Goal: Transaction & Acquisition: Purchase product/service

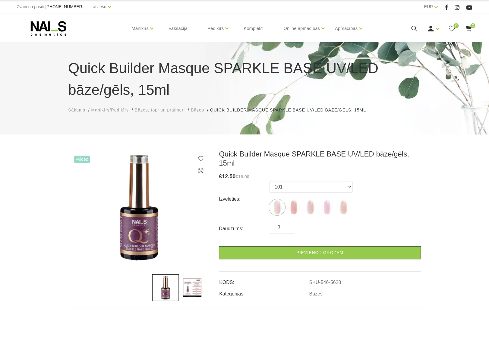
click at [191, 286] on img at bounding box center [192, 287] width 27 height 27
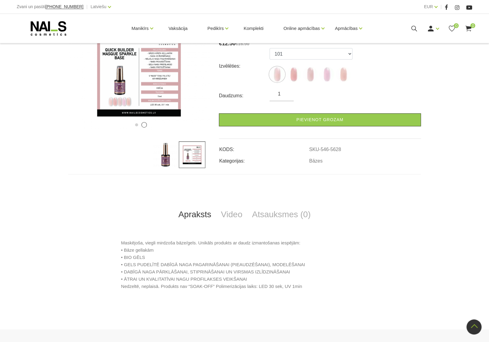
scroll to position [218, 0]
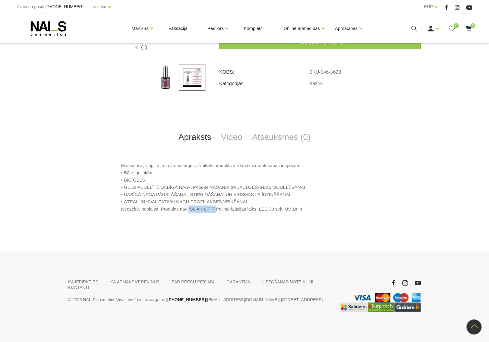
drag, startPoint x: 186, startPoint y: 202, endPoint x: 211, endPoint y: 202, distance: 24.4
click at [211, 202] on p "Maskējoša, viegli mirdzoša bāze/gels. Unikāls produkts ar daudz izmantošanas ie…" at bounding box center [244, 187] width 247 height 51
copy p "“SOAK-OFF”"
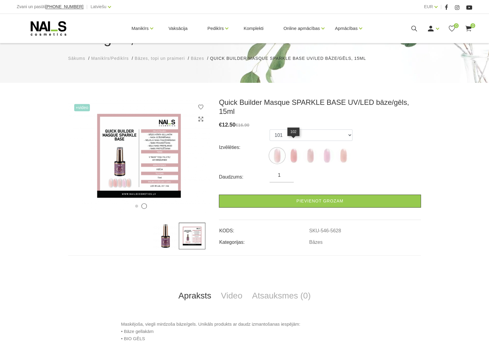
click at [292, 148] on img at bounding box center [293, 155] width 15 height 15
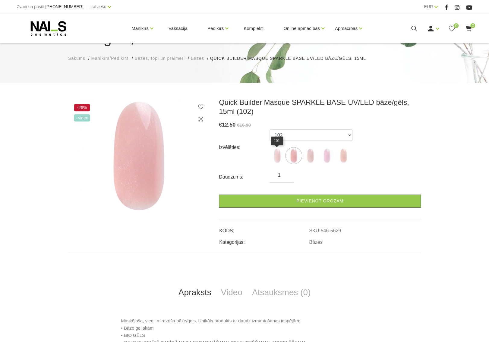
click at [272, 156] on img at bounding box center [277, 155] width 15 height 15
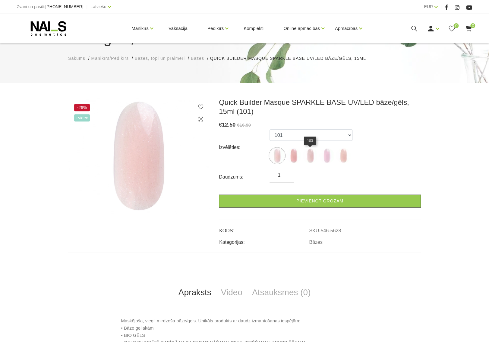
click at [310, 156] on img at bounding box center [310, 155] width 15 height 15
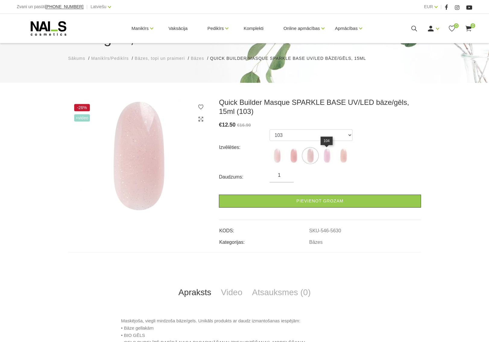
click at [327, 156] on img at bounding box center [327, 155] width 15 height 15
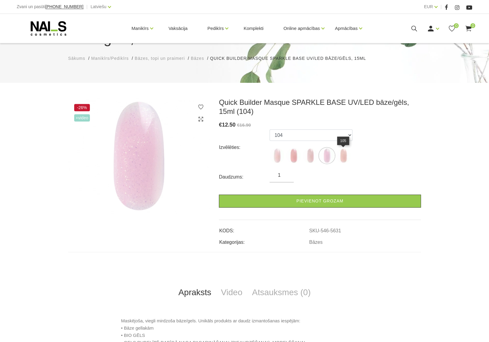
click at [344, 157] on img at bounding box center [343, 155] width 15 height 15
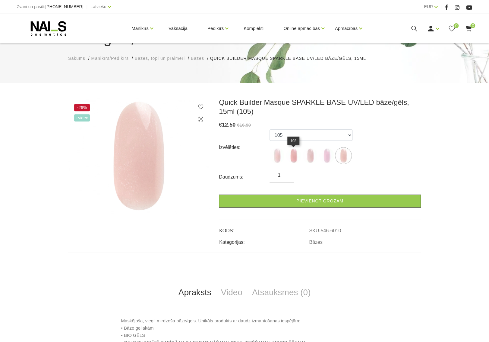
click at [296, 155] on img at bounding box center [293, 155] width 15 height 15
select select "5629"
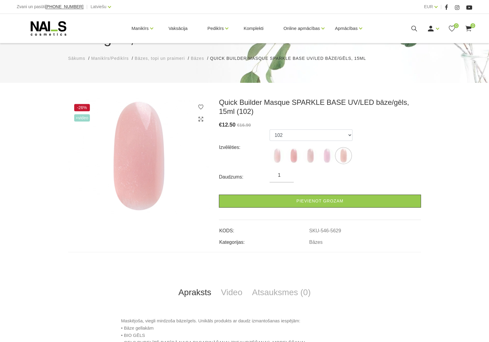
click at [87, 119] on span "+Video" at bounding box center [82, 117] width 16 height 7
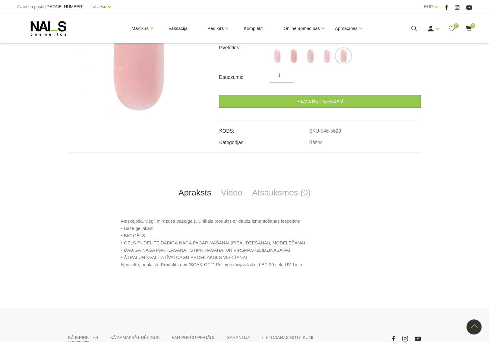
scroll to position [214, 0]
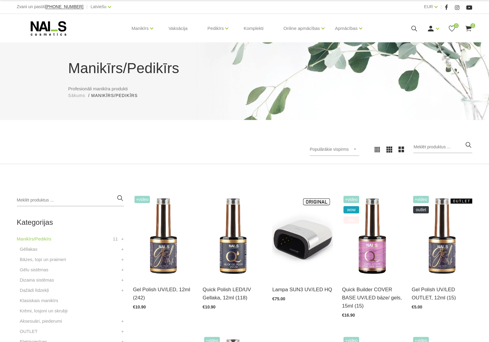
scroll to position [100, 0]
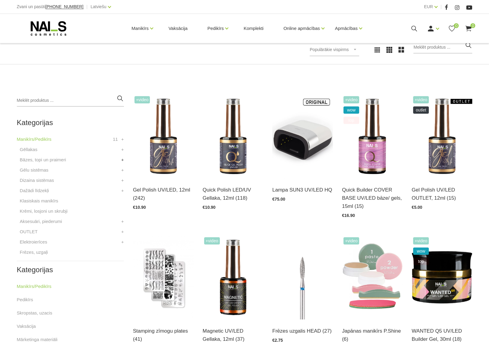
click at [122, 159] on link "+" at bounding box center [122, 159] width 3 height 7
click at [32, 169] on link "Bāzes" at bounding box center [29, 169] width 13 height 7
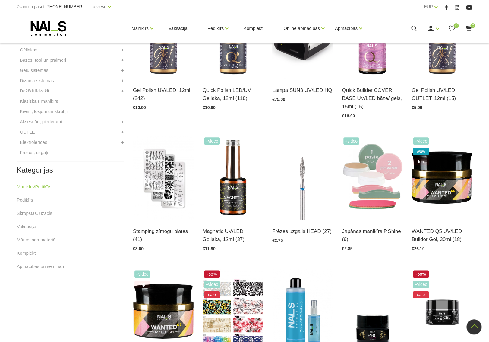
scroll to position [166, 0]
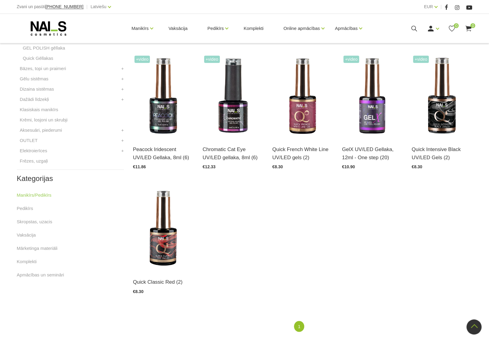
scroll to position [299, 0]
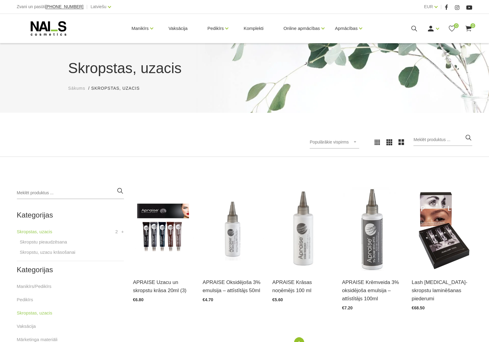
scroll to position [66, 0]
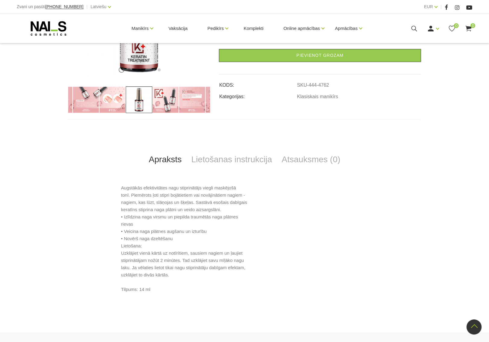
scroll to position [66, 0]
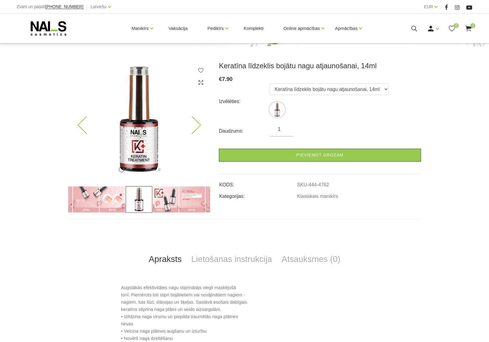
click at [198, 123] on icon at bounding box center [192, 125] width 18 height 18
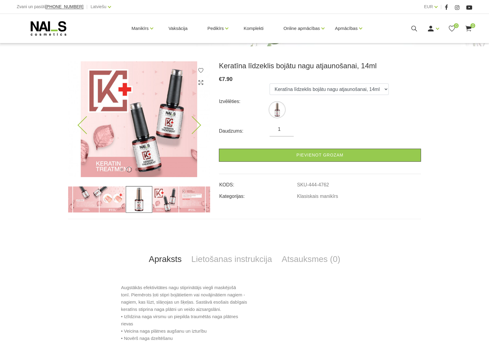
click at [193, 120] on icon at bounding box center [192, 125] width 18 height 18
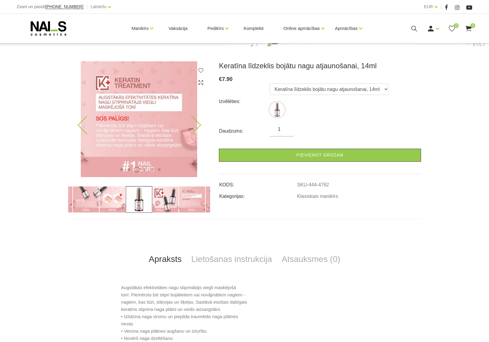
click at [193, 120] on icon at bounding box center [192, 125] width 18 height 18
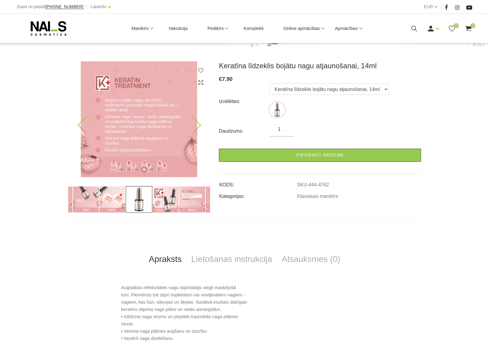
click at [193, 120] on icon at bounding box center [192, 125] width 18 height 18
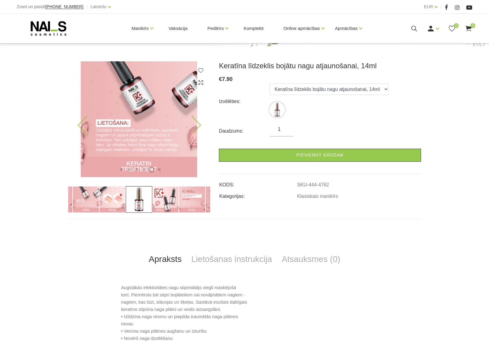
click at [193, 120] on icon at bounding box center [192, 125] width 18 height 18
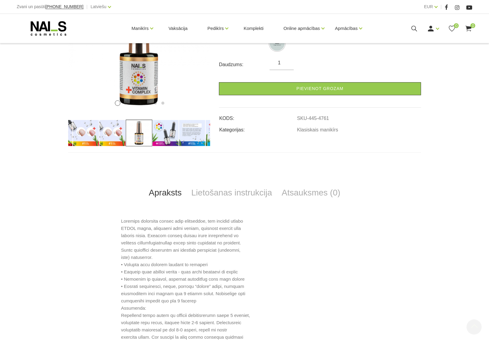
scroll to position [166, 0]
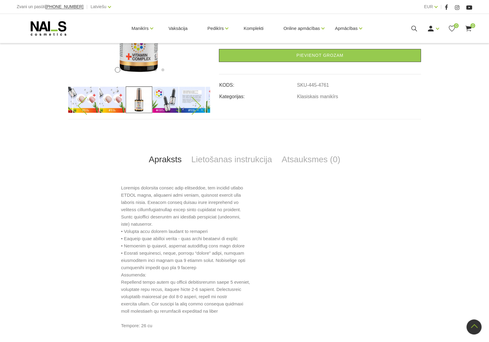
click at [85, 97] on div at bounding box center [139, 99] width 142 height 27
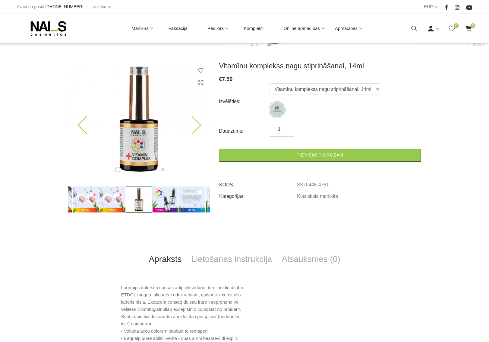
click at [199, 123] on icon at bounding box center [192, 125] width 18 height 18
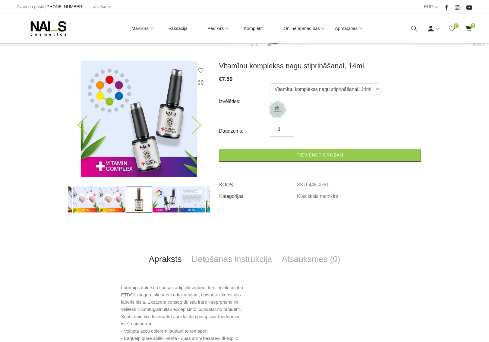
click at [199, 123] on icon at bounding box center [192, 125] width 18 height 18
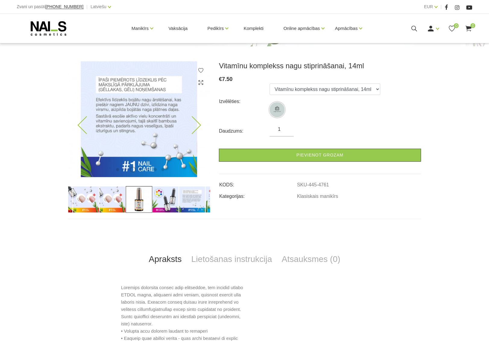
click at [201, 125] on div "1 2 3 4 5 6 7" at bounding box center [139, 119] width 142 height 116
click at [197, 126] on icon at bounding box center [192, 125] width 18 height 18
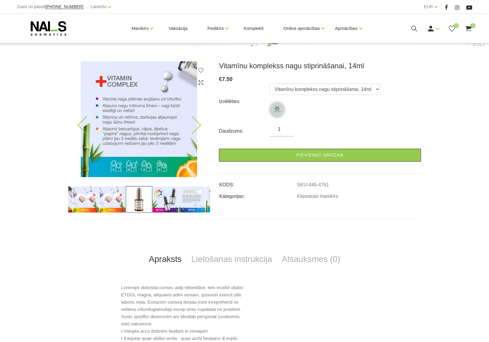
click at [197, 126] on icon at bounding box center [192, 125] width 18 height 18
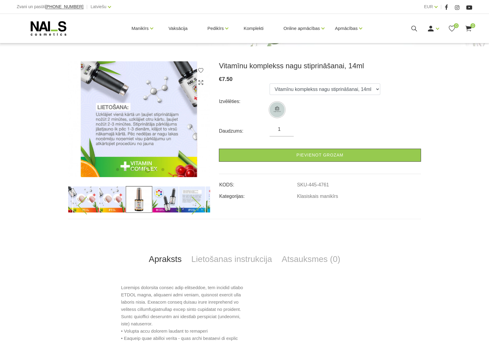
click at [91, 199] on img at bounding box center [86, 199] width 27 height 27
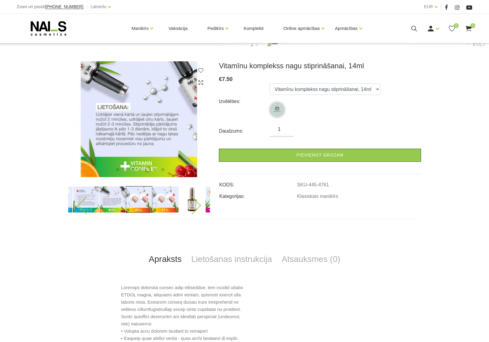
click at [139, 198] on img at bounding box center [139, 199] width 27 height 27
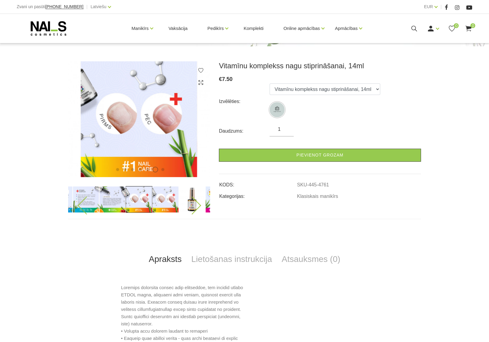
click at [164, 198] on img at bounding box center [165, 199] width 27 height 27
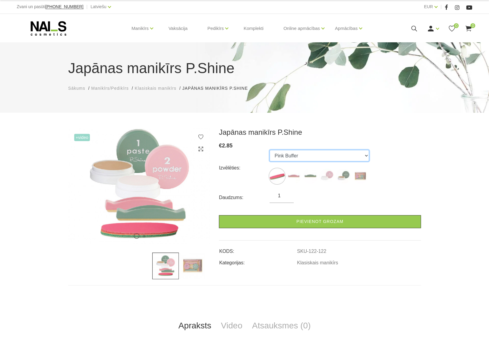
click option "Pink Buffer" at bounding box center [0, 0] width 0 height 0
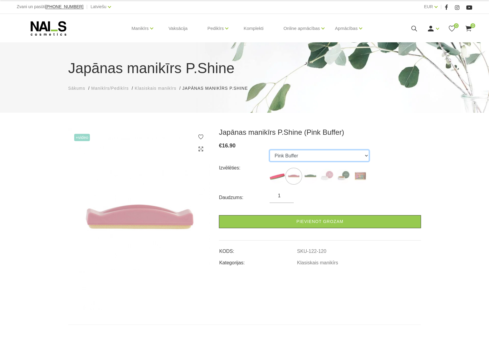
click at [270, 150] on select "File Pink Buffer Green Buffer Powder Paste "P-Shine" Nail Care Kit" at bounding box center [320, 155] width 100 height 11
select select "124"
click option "Paste" at bounding box center [0, 0] width 0 height 0
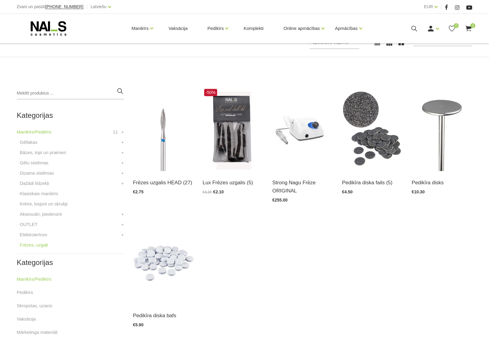
scroll to position [133, 0]
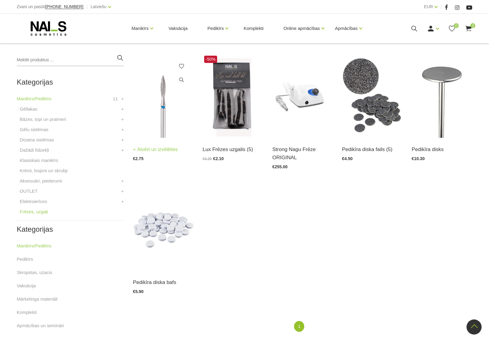
click at [168, 107] on img at bounding box center [163, 96] width 61 height 84
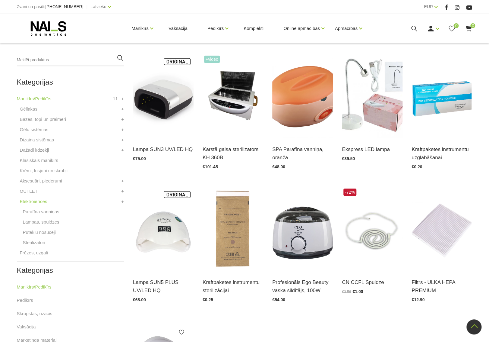
scroll to position [266, 0]
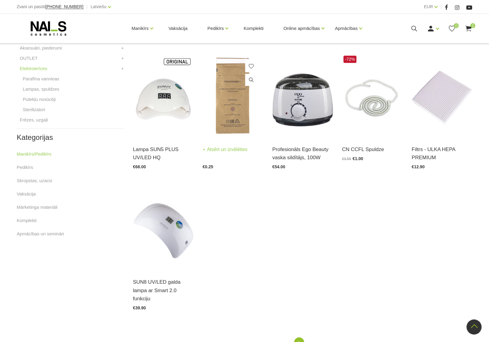
click at [229, 103] on img at bounding box center [233, 96] width 61 height 84
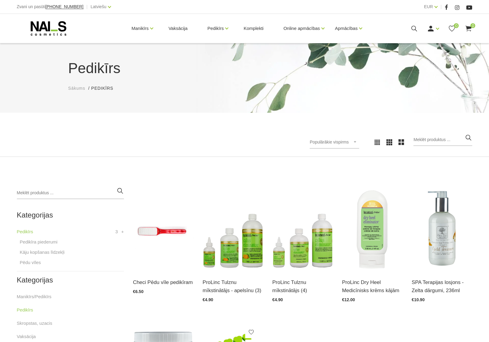
scroll to position [100, 0]
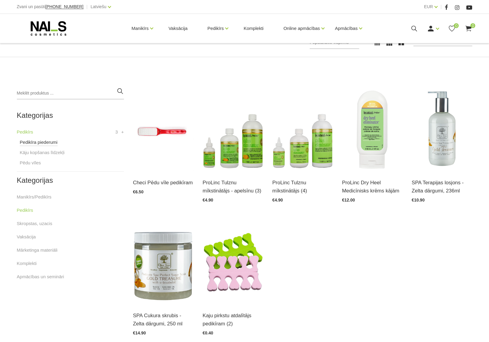
click at [48, 141] on link "Pedikīra piederumi" at bounding box center [39, 142] width 38 height 7
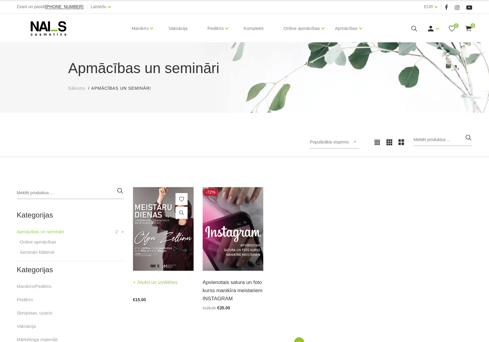
click at [161, 233] on img at bounding box center [163, 229] width 61 height 84
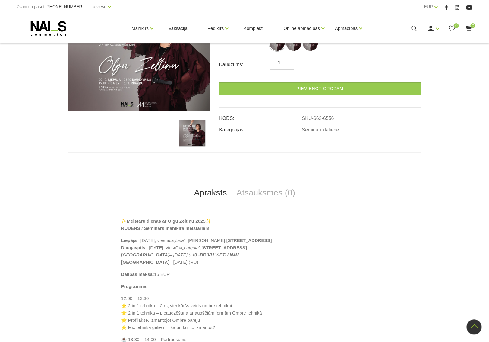
scroll to position [100, 0]
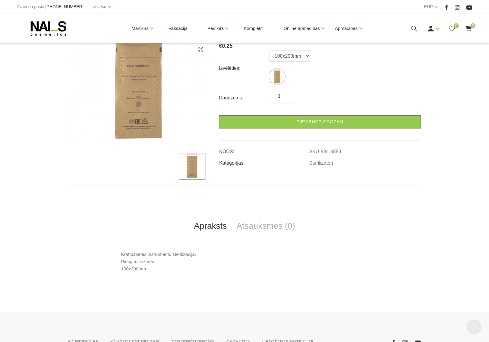
scroll to position [166, 0]
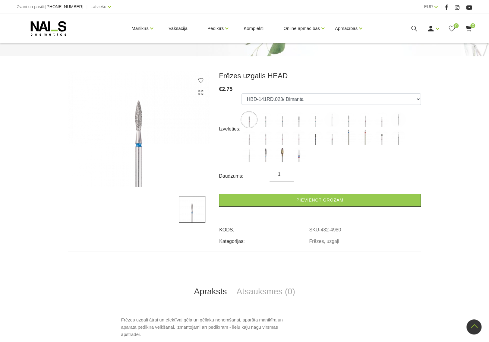
scroll to position [23, 0]
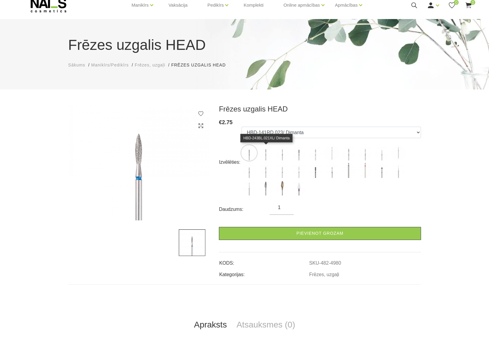
click at [267, 153] on img at bounding box center [265, 152] width 15 height 15
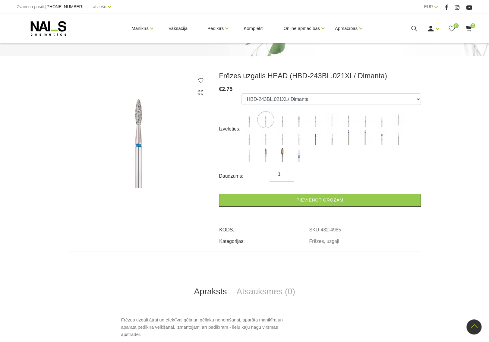
scroll to position [0, 0]
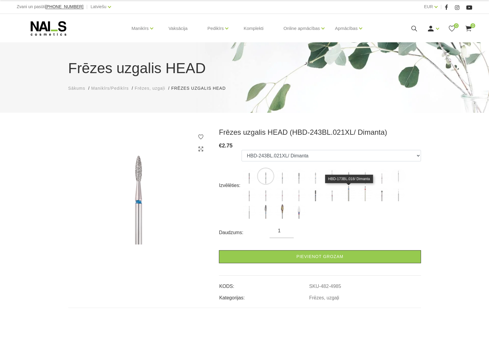
click at [350, 191] on img at bounding box center [348, 193] width 15 height 15
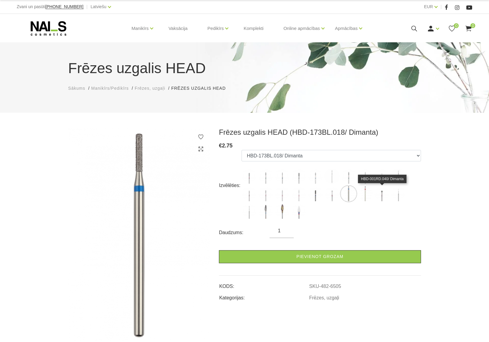
click at [381, 194] on img at bounding box center [381, 193] width 15 height 15
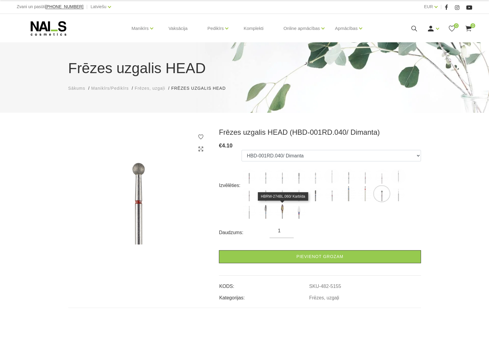
click at [282, 210] on img at bounding box center [282, 210] width 15 height 15
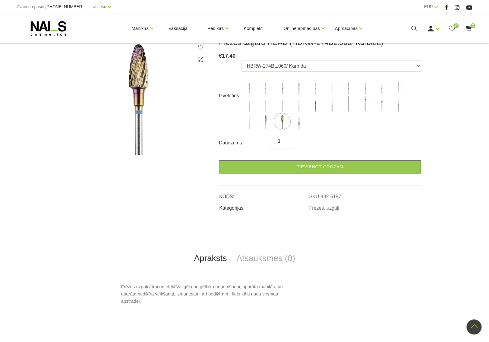
scroll to position [56, 0]
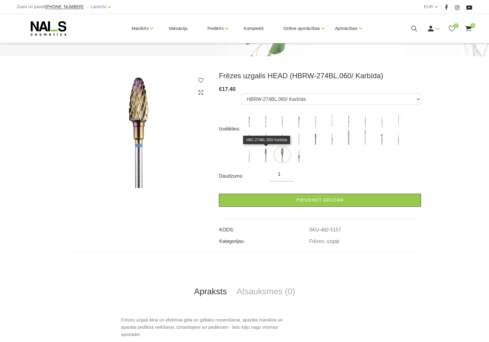
click at [264, 151] on img at bounding box center [265, 154] width 15 height 15
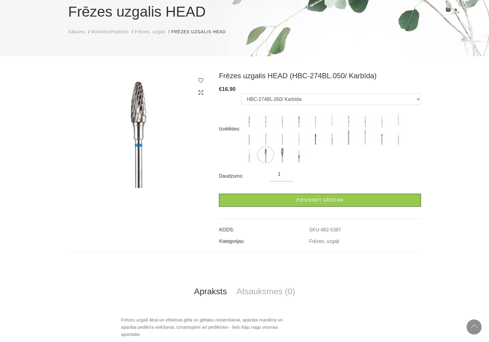
scroll to position [23, 0]
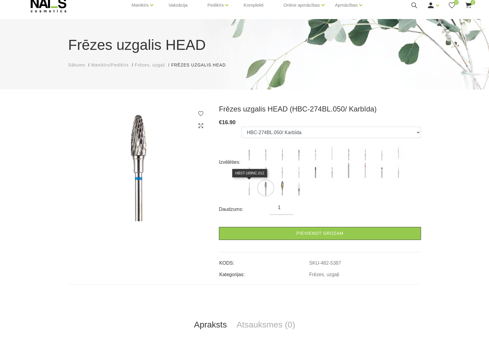
click at [251, 186] on img at bounding box center [249, 187] width 15 height 15
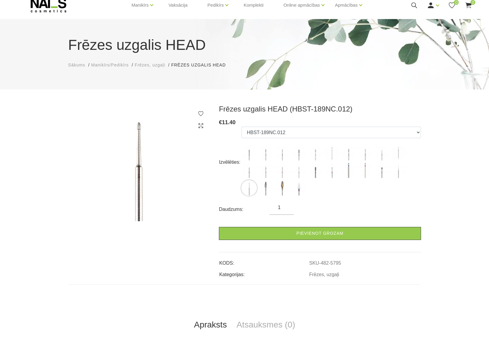
click at [202, 125] on use at bounding box center [201, 125] width 5 height 5
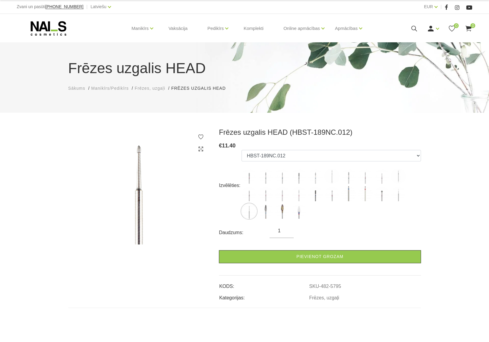
click at [201, 145] on div at bounding box center [201, 143] width 6 height 18
click at [200, 149] on icon at bounding box center [201, 149] width 6 height 6
click at [200, 149] on use at bounding box center [201, 148] width 5 height 5
click at [398, 194] on img at bounding box center [398, 193] width 15 height 15
select select "4981"
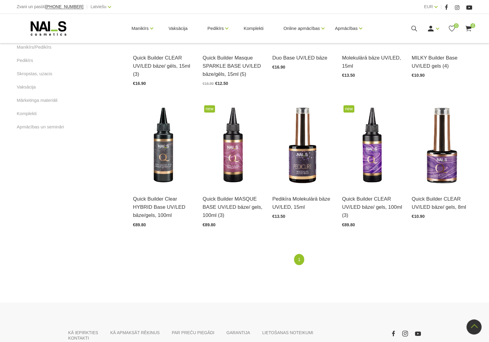
scroll to position [332, 0]
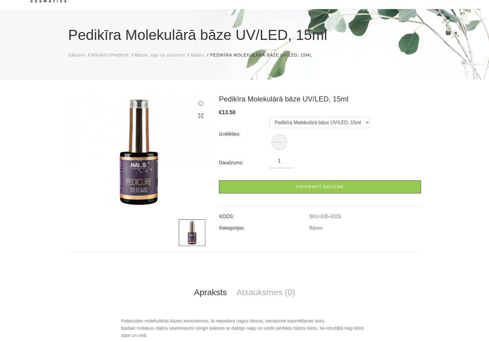
scroll to position [133, 0]
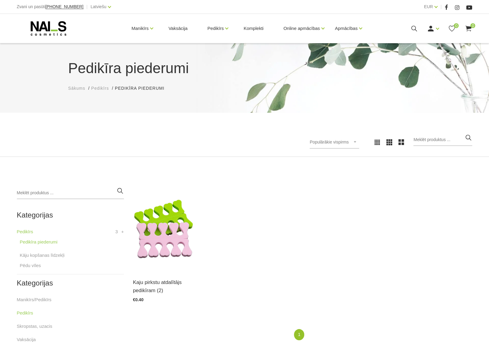
scroll to position [133, 0]
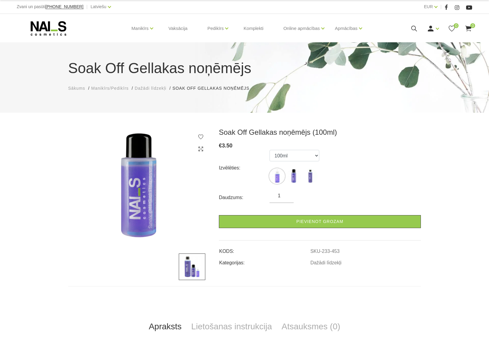
select select "453"
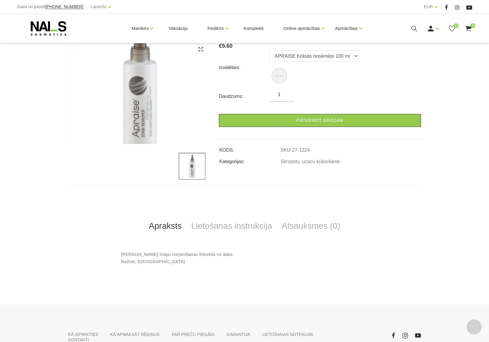
scroll to position [160, 0]
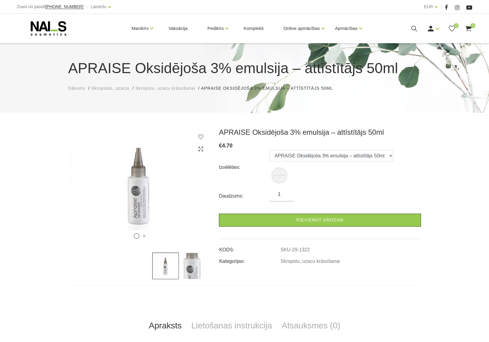
scroll to position [133, 0]
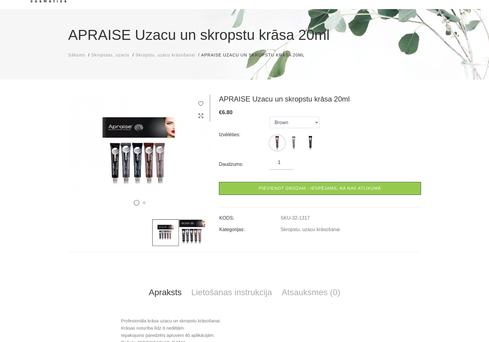
scroll to position [66, 0]
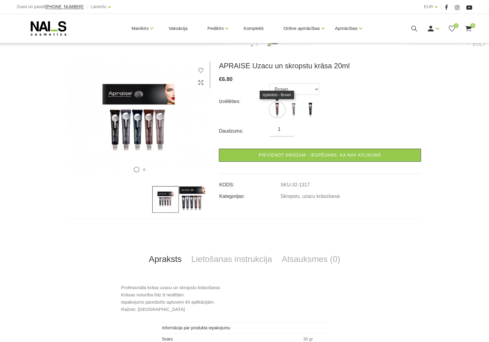
click at [277, 109] on img at bounding box center [277, 109] width 15 height 15
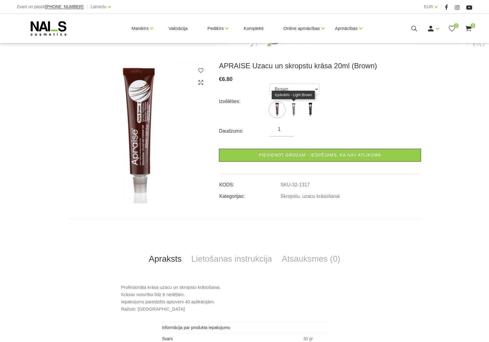
click at [295, 109] on img at bounding box center [293, 109] width 15 height 15
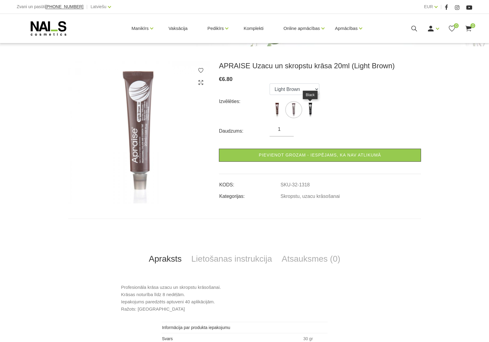
click at [309, 107] on img at bounding box center [310, 109] width 15 height 15
select select "1319"
